Goal: Transaction & Acquisition: Purchase product/service

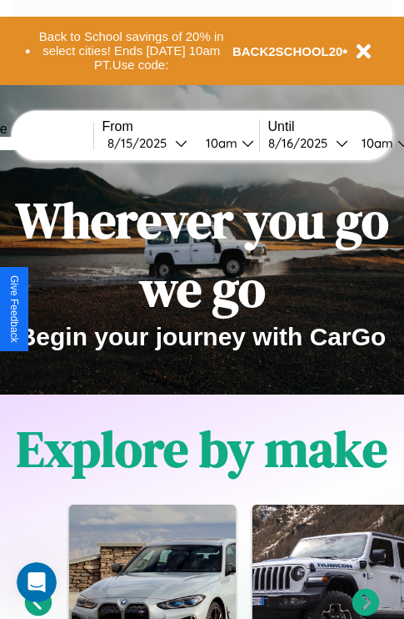
click at [56, 143] on input "text" at bounding box center [30, 143] width 125 height 13
type input "******"
click at [167, 143] on div "[DATE]" at bounding box center [142, 143] width 68 height 16
select select "*"
select select "****"
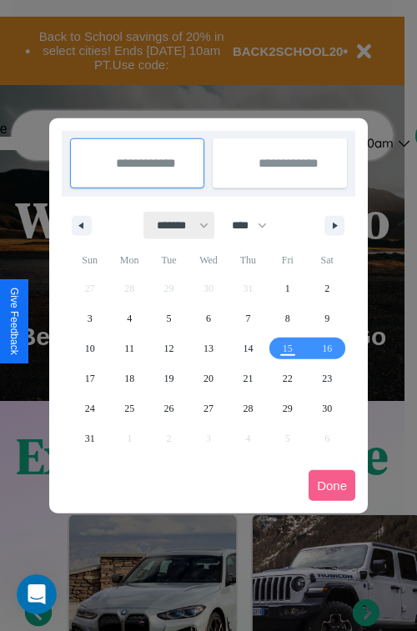
click at [175, 225] on select "******* ******** ***** ***** *** **** **** ****** ********* ******* ******** **…" at bounding box center [179, 226] width 71 height 28
select select "*"
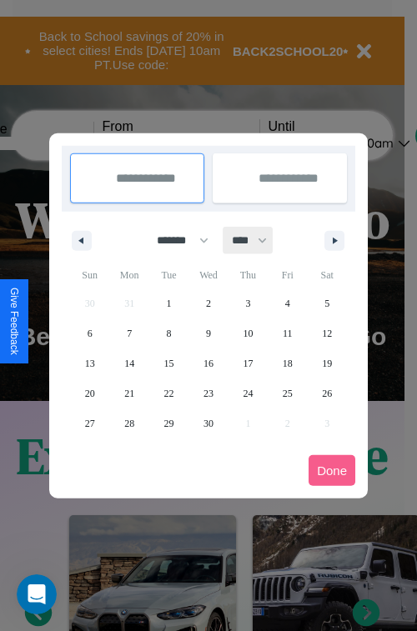
click at [257, 240] on select "**** **** **** **** **** **** **** **** **** **** **** **** **** **** **** ****…" at bounding box center [248, 241] width 50 height 28
select select "****"
click at [248, 363] on span "16" at bounding box center [248, 364] width 10 height 30
type input "**********"
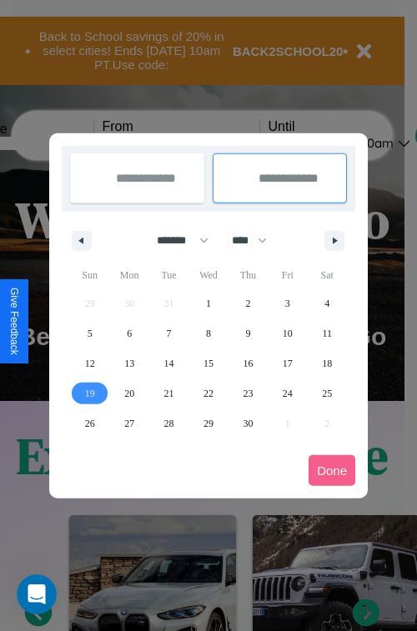
click at [89, 393] on span "19" at bounding box center [90, 394] width 10 height 30
type input "**********"
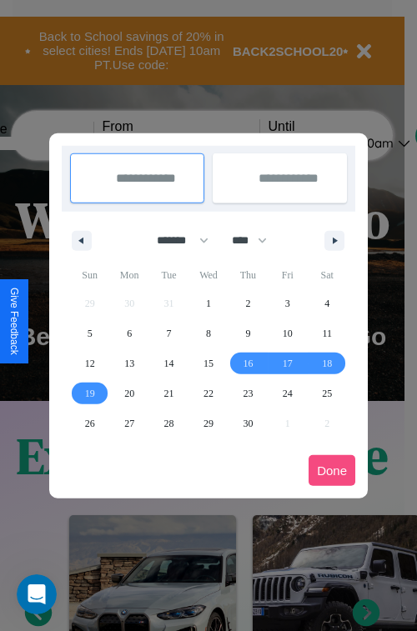
click at [332, 470] on button "Done" at bounding box center [332, 470] width 47 height 31
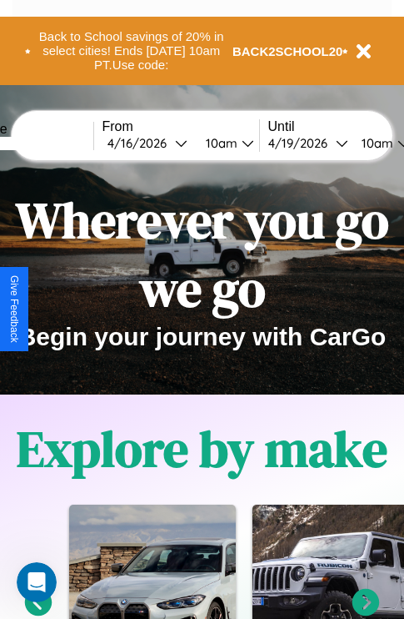
scroll to position [0, 62]
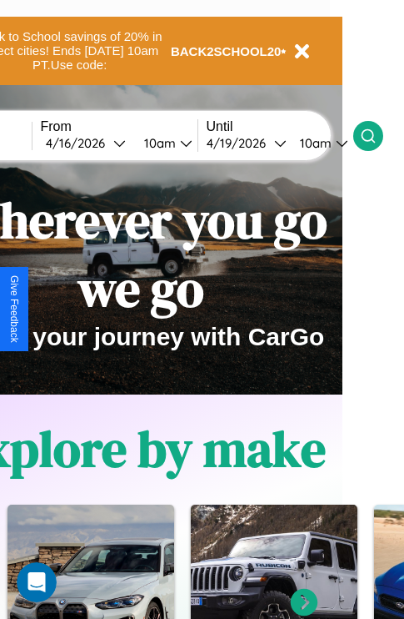
click at [377, 135] on icon at bounding box center [368, 136] width 17 height 17
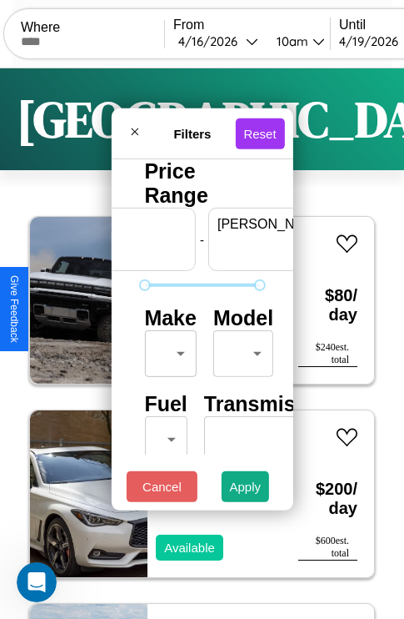
scroll to position [0, 103]
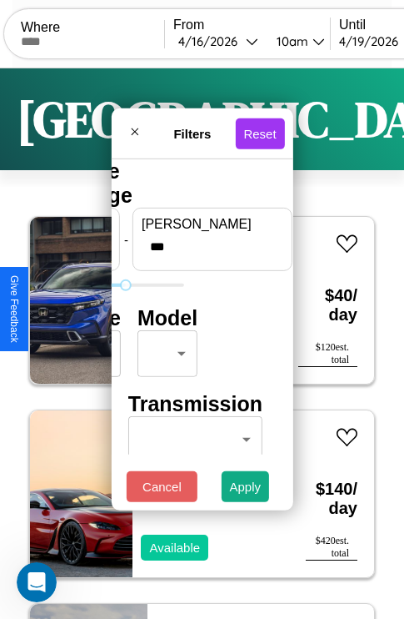
type input "***"
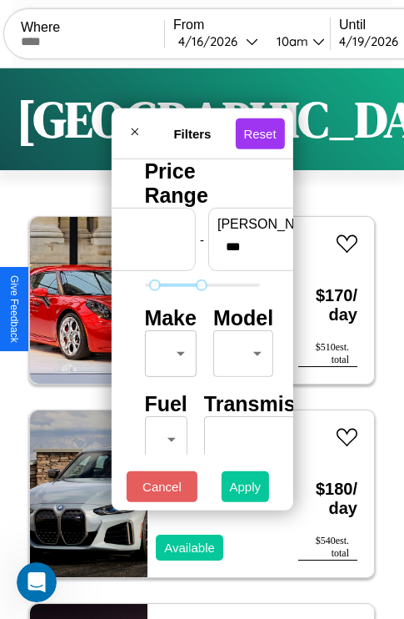
type input "**"
click at [246, 490] on button "Apply" at bounding box center [246, 486] width 48 height 31
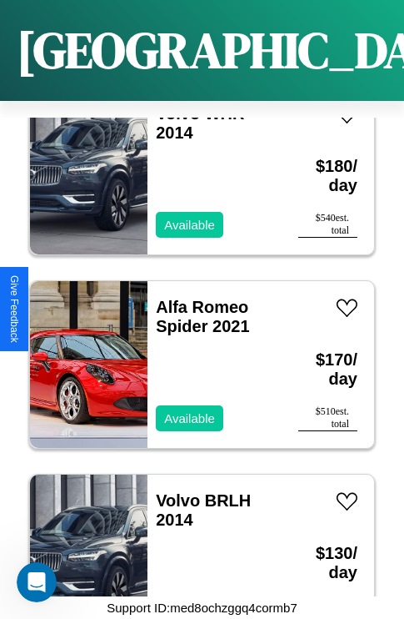
scroll to position [2191, 0]
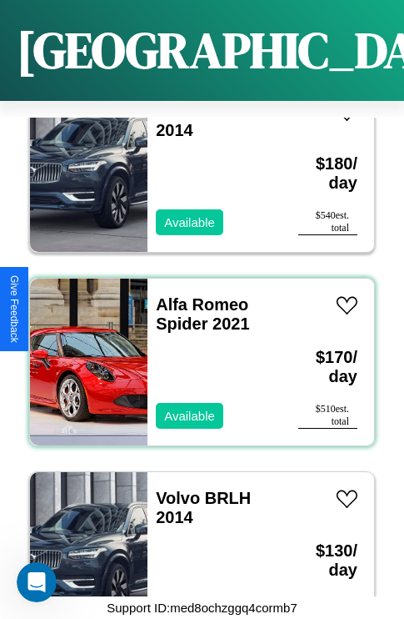
click at [196, 352] on div "Alfa Romeo Spider 2021 Available" at bounding box center [215, 362] width 134 height 167
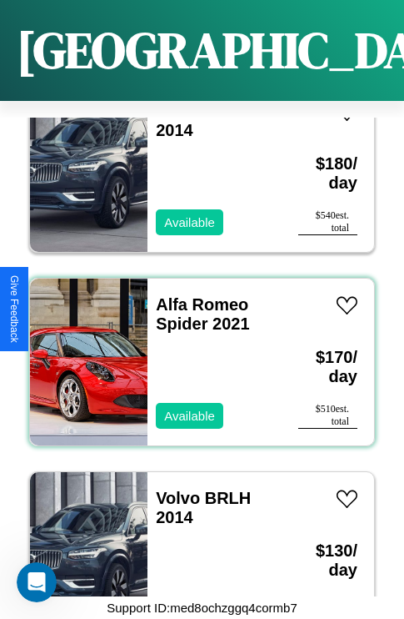
click at [196, 352] on div "Alfa Romeo Spider 2021 Available" at bounding box center [215, 362] width 134 height 167
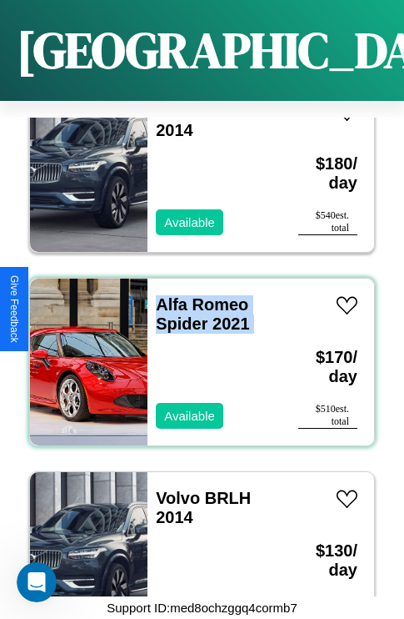
click at [196, 352] on div "Alfa Romeo Spider 2021 Available" at bounding box center [215, 362] width 134 height 167
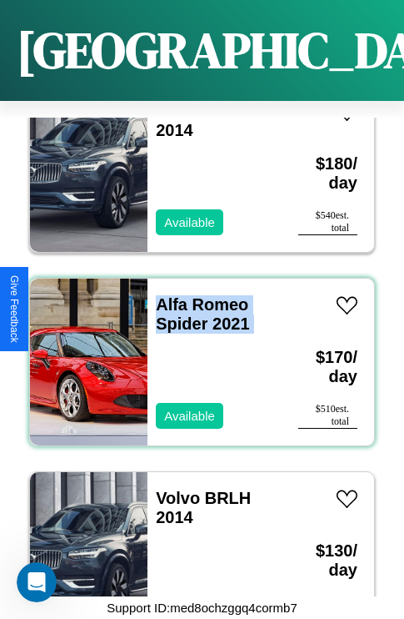
click at [196, 352] on div "Alfa Romeo Spider 2021 Available" at bounding box center [215, 362] width 134 height 167
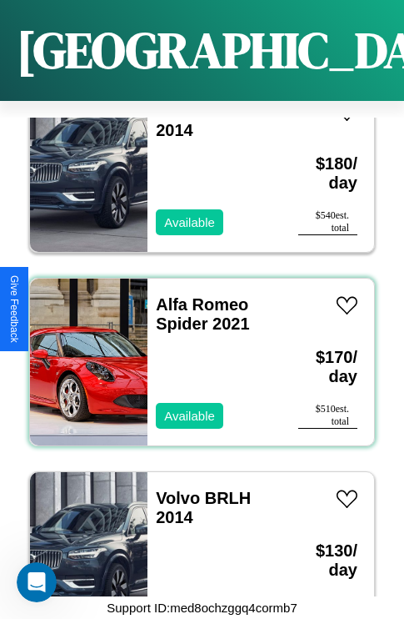
click at [196, 352] on div "Alfa Romeo Spider 2021 Available" at bounding box center [215, 362] width 134 height 167
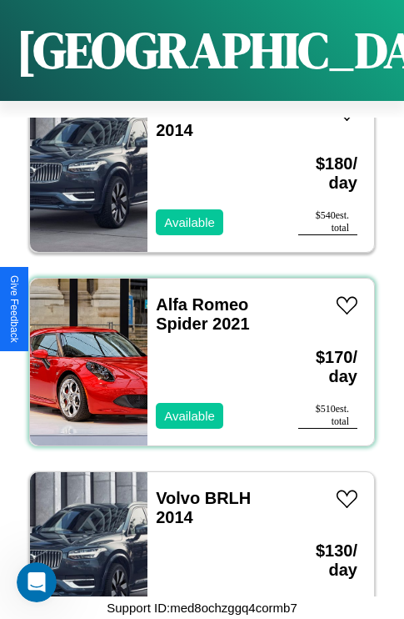
click at [196, 352] on div "Alfa Romeo Spider 2021 Available" at bounding box center [215, 362] width 134 height 167
click at [197, 295] on link "Alfa Romeo Spider 2021" at bounding box center [202, 314] width 93 height 38
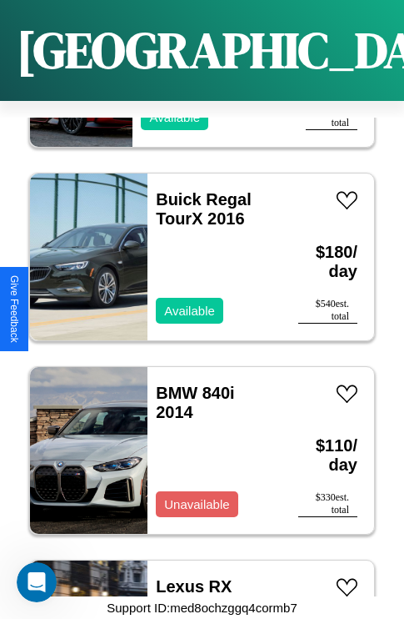
scroll to position [11090, 0]
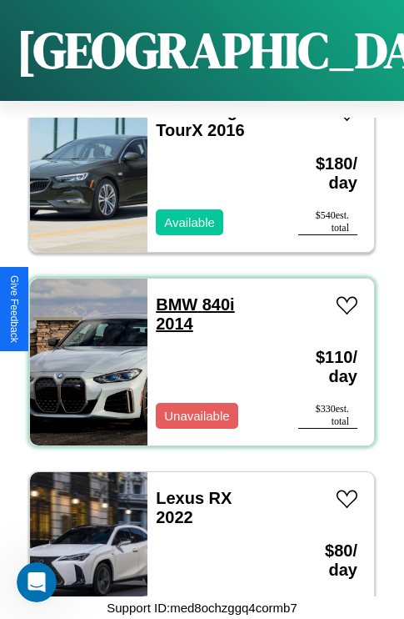
click at [172, 295] on link "BMW 840i 2014" at bounding box center [195, 314] width 78 height 38
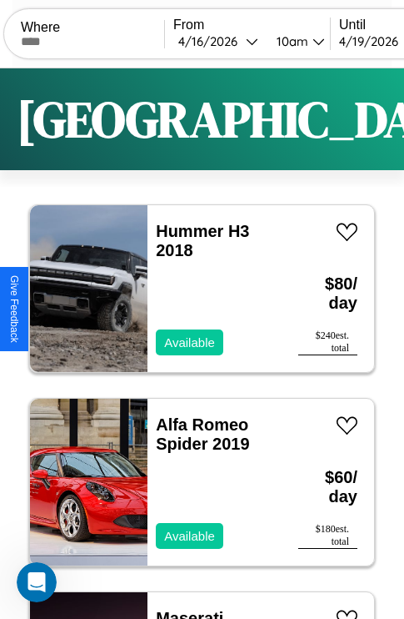
scroll to position [0, 0]
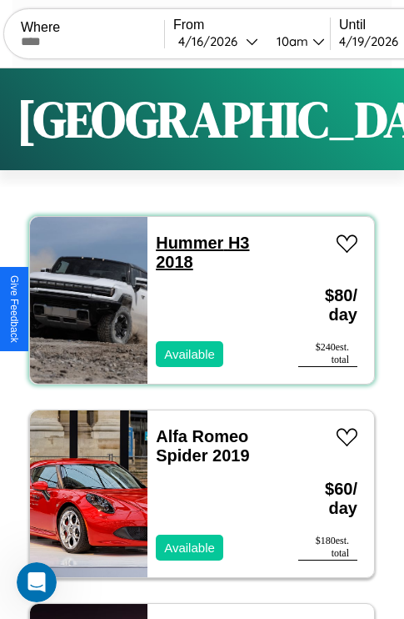
click at [184, 243] on link "Hummer H3 2018" at bounding box center [202, 252] width 93 height 38
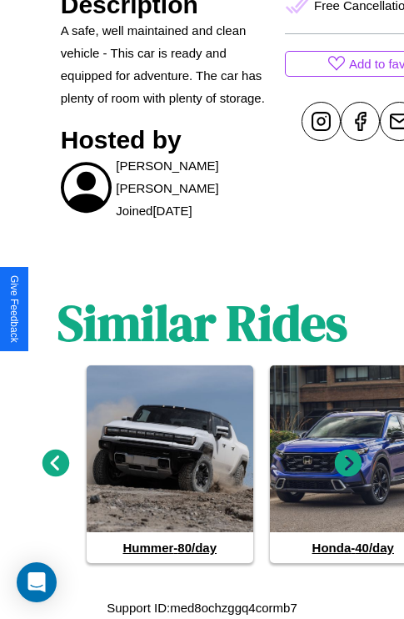
scroll to position [745, 0]
click at [55, 464] on icon at bounding box center [57, 463] width 28 height 28
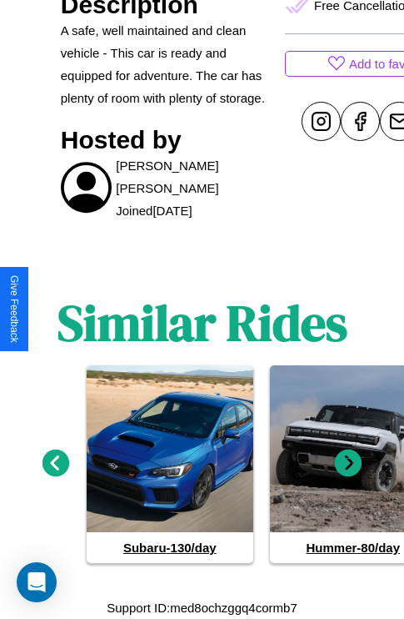
click at [55, 464] on icon at bounding box center [57, 463] width 28 height 28
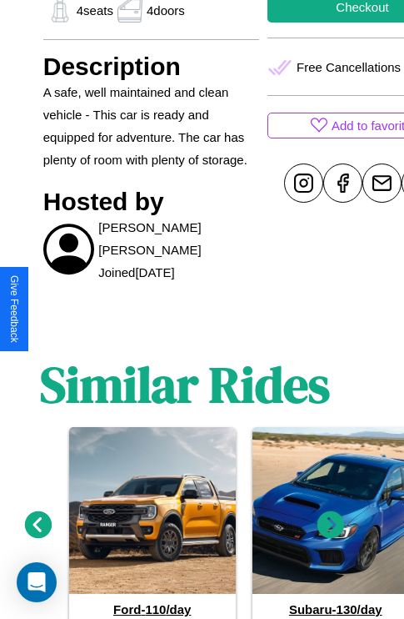
scroll to position [558, 40]
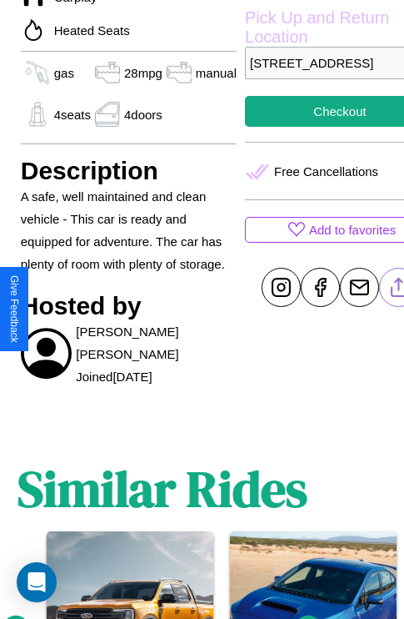
click at [399, 290] on line at bounding box center [399, 285] width 0 height 12
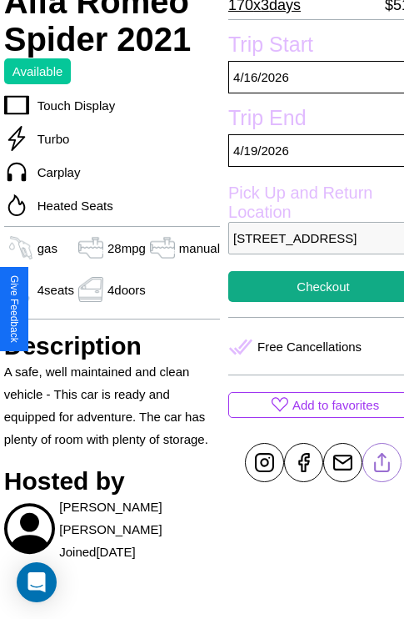
scroll to position [382, 57]
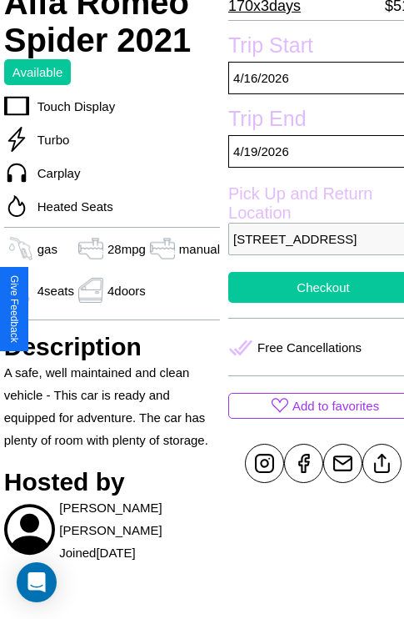
click at [309, 303] on button "Checkout" at bounding box center [323, 287] width 190 height 31
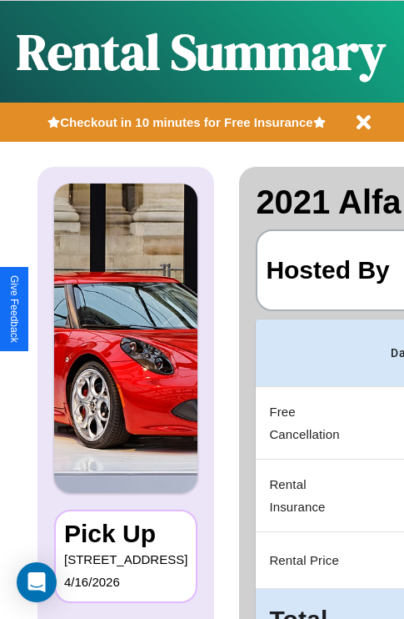
scroll to position [0, 315]
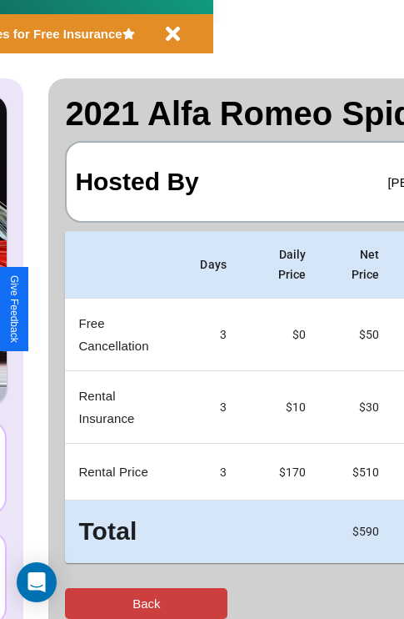
click at [81, 603] on button "Back" at bounding box center [146, 603] width 163 height 31
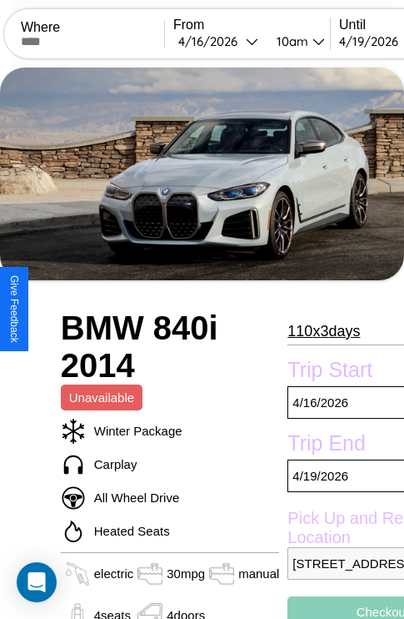
scroll to position [547, 50]
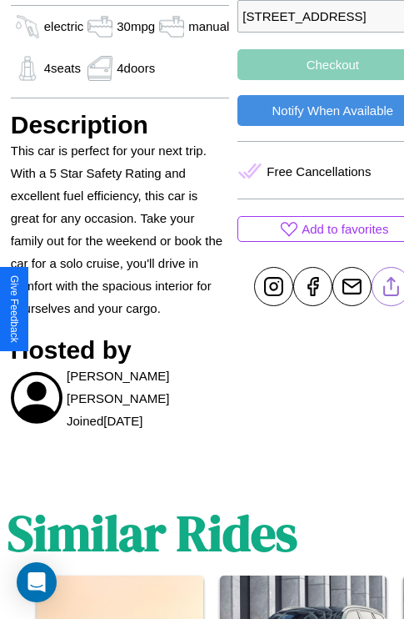
click at [392, 289] on line at bounding box center [392, 284] width 0 height 12
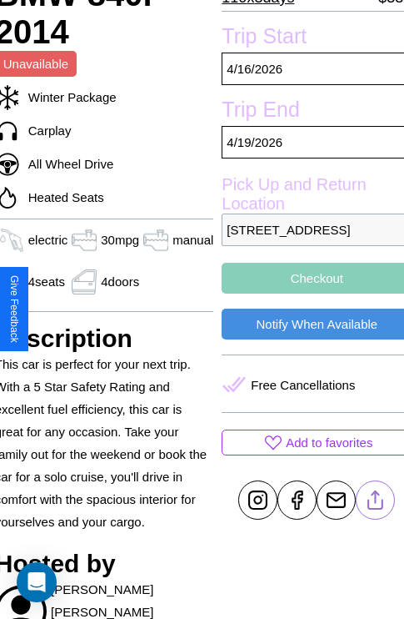
scroll to position [325, 67]
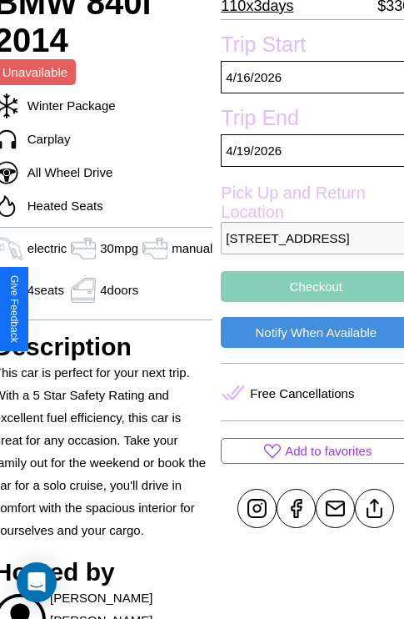
click at [309, 302] on button "Checkout" at bounding box center [316, 286] width 190 height 31
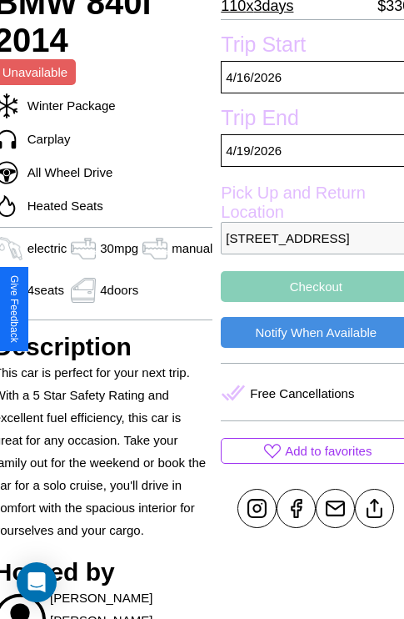
click at [309, 302] on button "Checkout" at bounding box center [316, 286] width 190 height 31
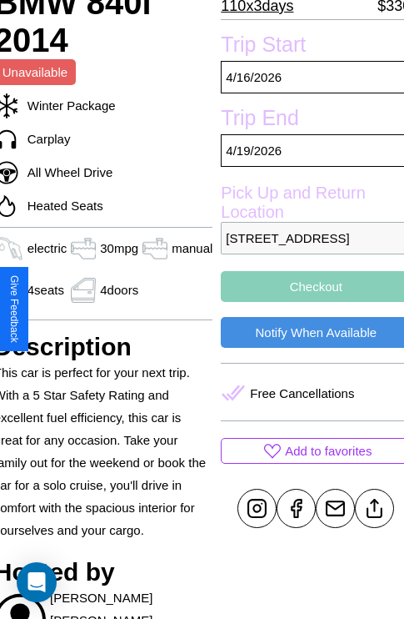
click at [309, 302] on button "Checkout" at bounding box center [316, 286] width 190 height 31
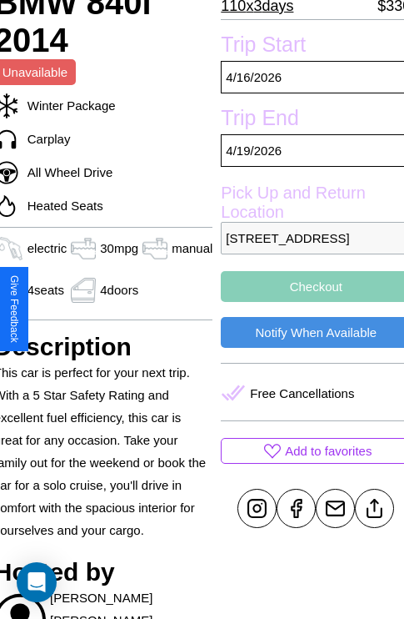
click at [309, 302] on button "Checkout" at bounding box center [316, 286] width 190 height 31
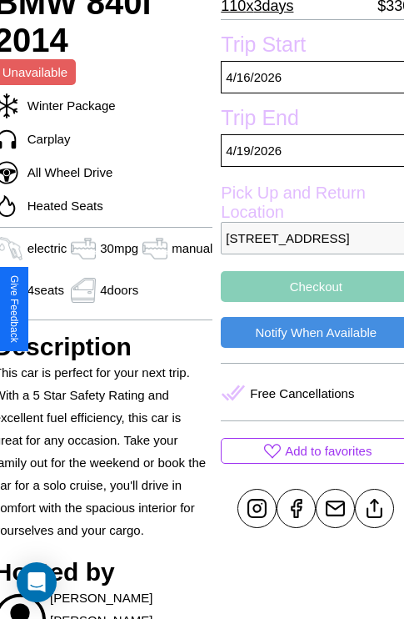
click at [309, 302] on button "Checkout" at bounding box center [316, 286] width 190 height 31
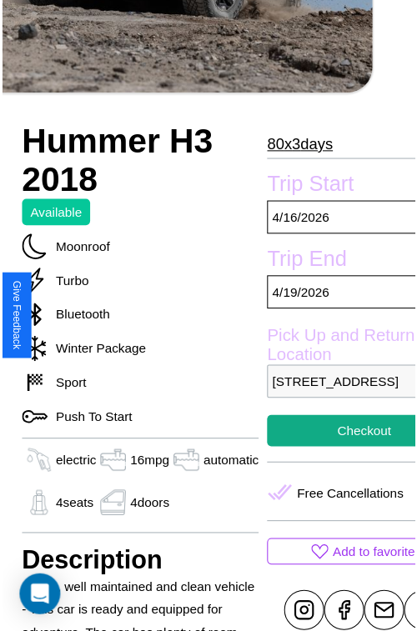
scroll to position [534, 80]
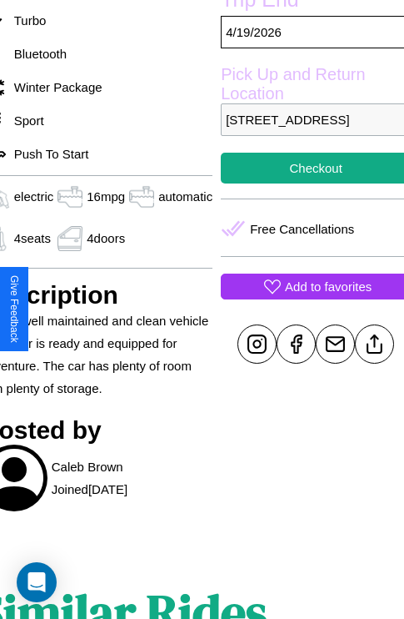
click at [309, 298] on p "Add to favorites" at bounding box center [328, 286] width 87 height 23
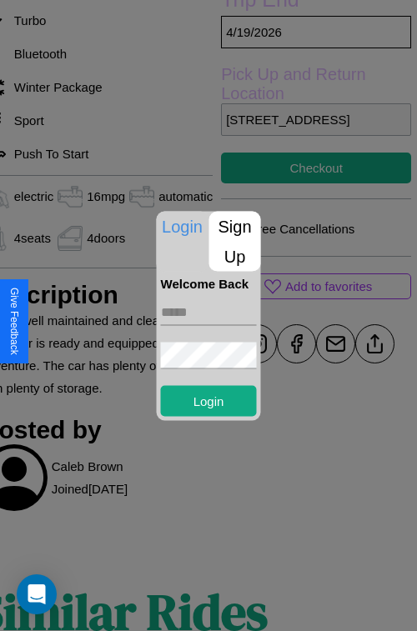
click at [208, 312] on input "text" at bounding box center [209, 312] width 96 height 27
type input "**********"
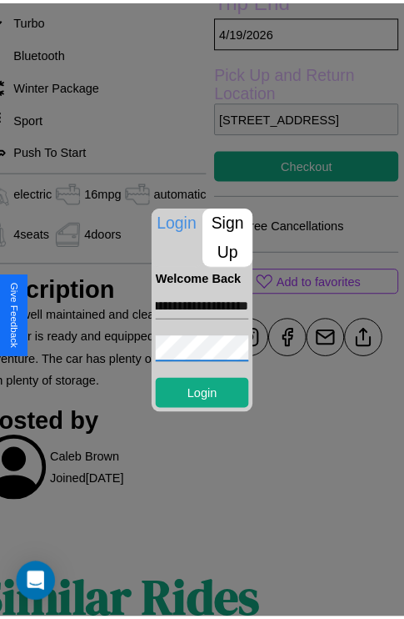
scroll to position [0, 0]
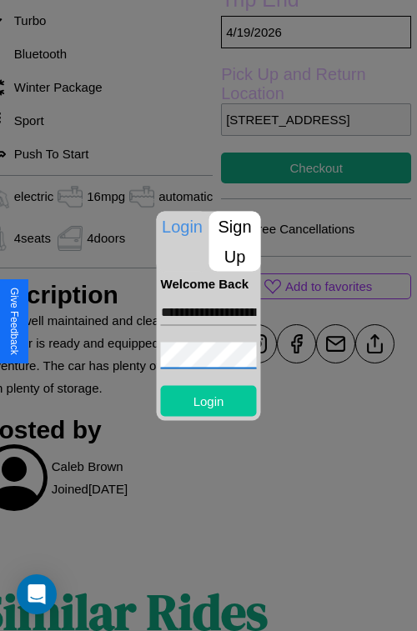
click at [208, 400] on button "Login" at bounding box center [209, 400] width 96 height 31
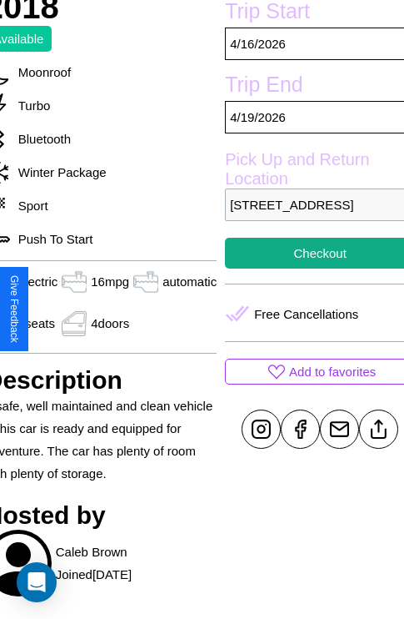
scroll to position [128, 61]
